Goal: Task Accomplishment & Management: Manage account settings

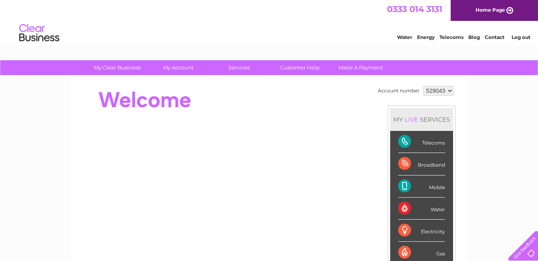
click at [518, 36] on link "Log out" at bounding box center [521, 37] width 19 height 6
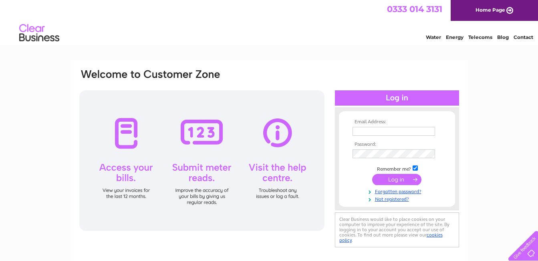
click at [379, 132] on input "text" at bounding box center [394, 131] width 83 height 9
type input "yvesshama@hotmail.com"
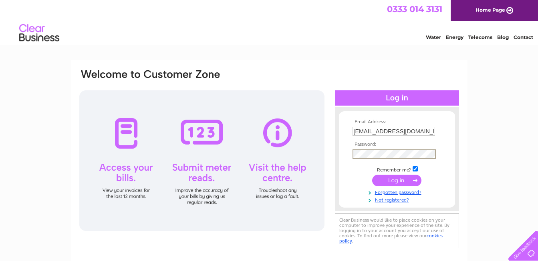
click at [395, 181] on input "submit" at bounding box center [396, 179] width 49 height 11
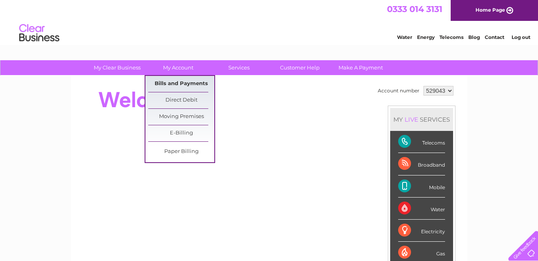
click at [176, 80] on link "Bills and Payments" at bounding box center [181, 84] width 66 height 16
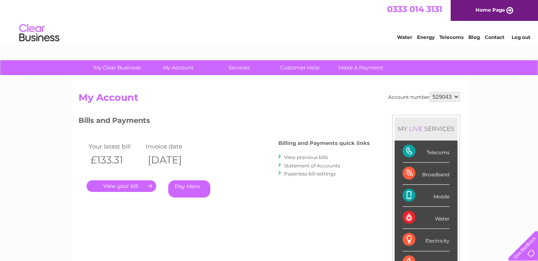
click at [124, 186] on link "." at bounding box center [122, 186] width 70 height 12
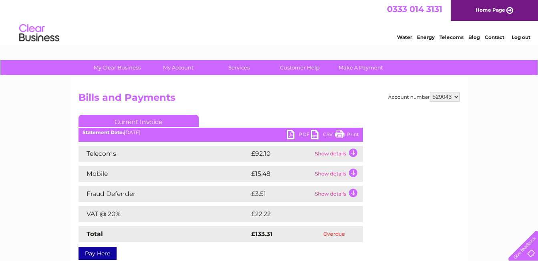
click at [523, 36] on link "Log out" at bounding box center [521, 37] width 19 height 6
